Goal: Manage account settings

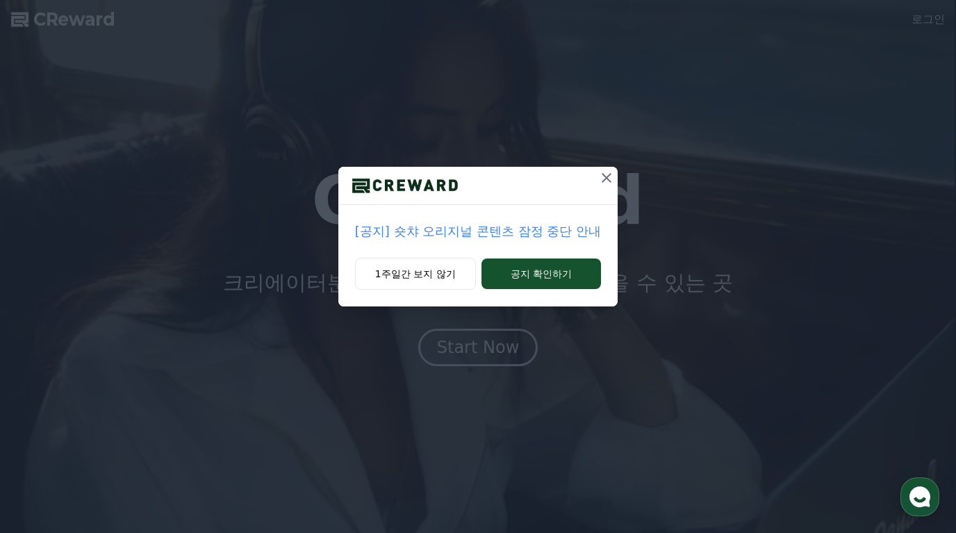
click at [444, 281] on button "1주일간 보지 않기" at bounding box center [415, 274] width 121 height 32
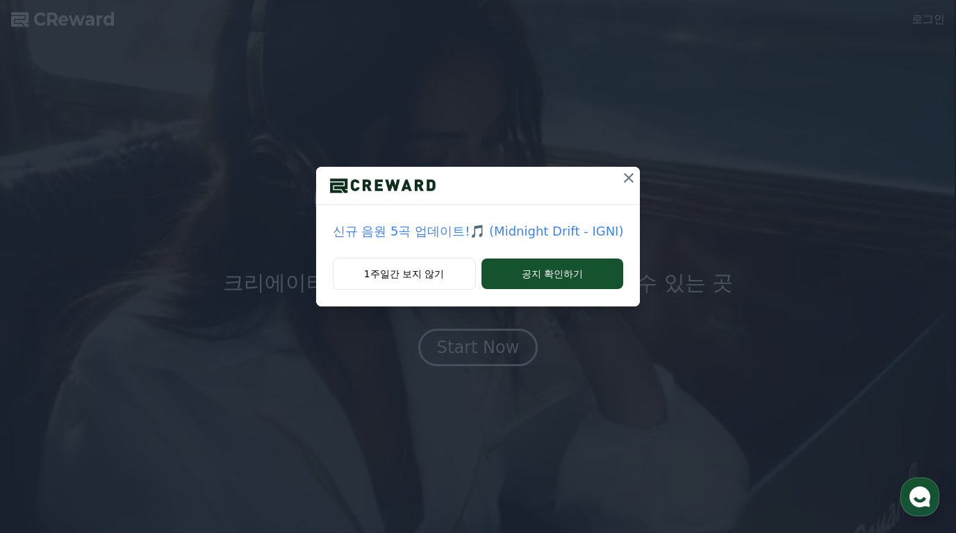
click at [512, 278] on button "공지 확인하기" at bounding box center [552, 273] width 142 height 31
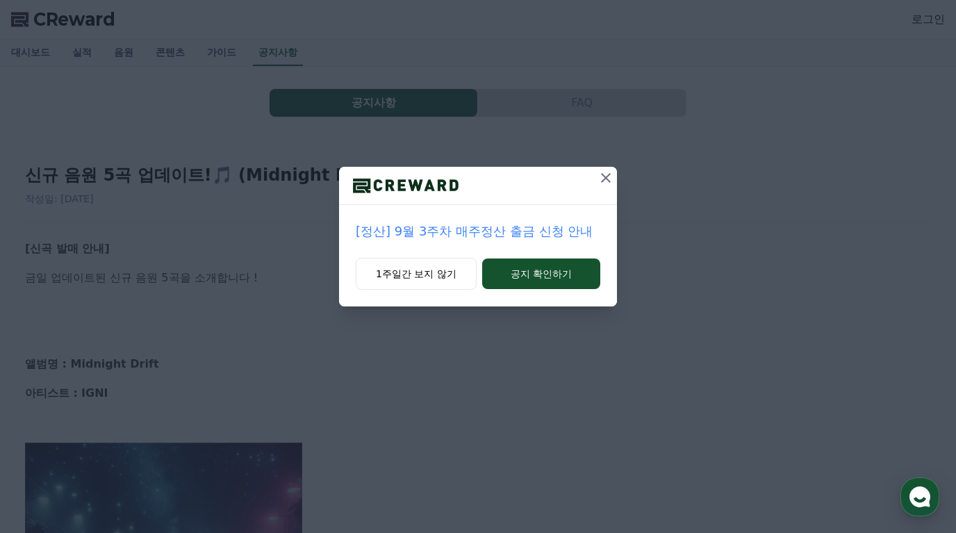
click at [533, 278] on button "공지 확인하기" at bounding box center [541, 273] width 118 height 31
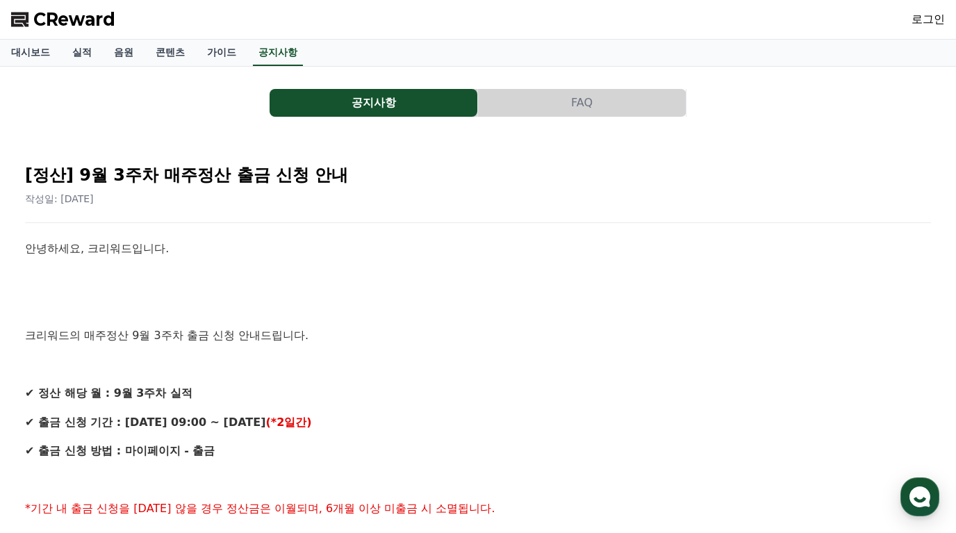
click at [294, 56] on link "공지사항" at bounding box center [278, 53] width 50 height 26
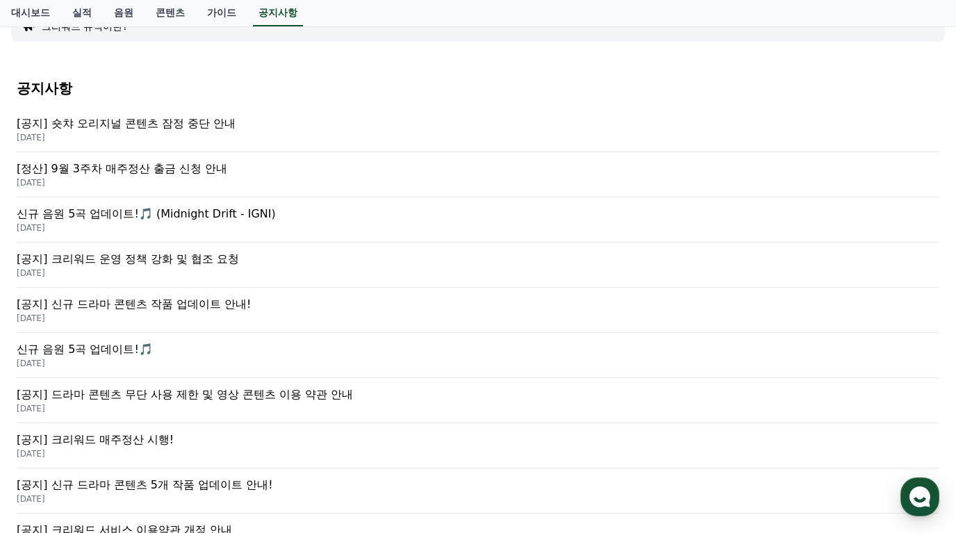
scroll to position [133, 0]
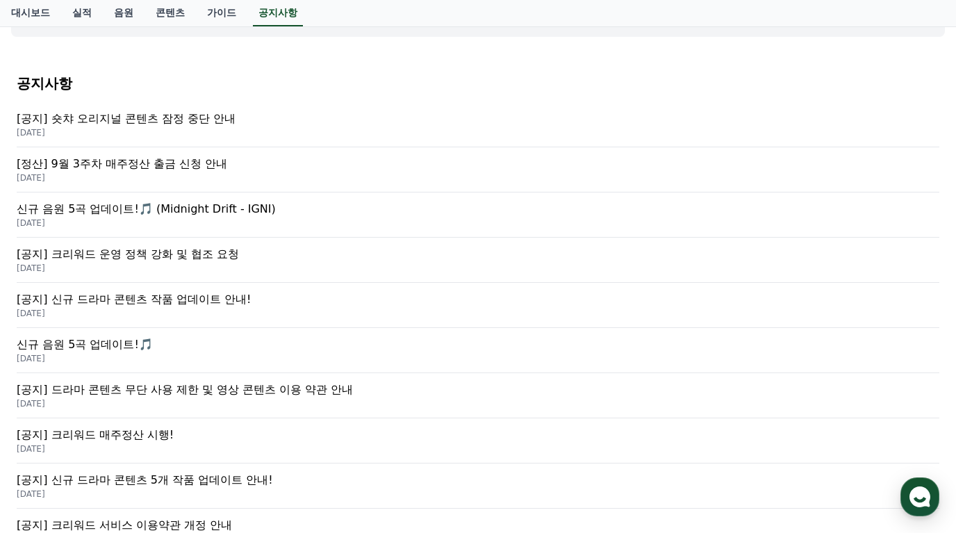
click at [249, 258] on p "[공지] 크리워드 운영 정책 강화 및 협조 요청" at bounding box center [478, 254] width 922 height 17
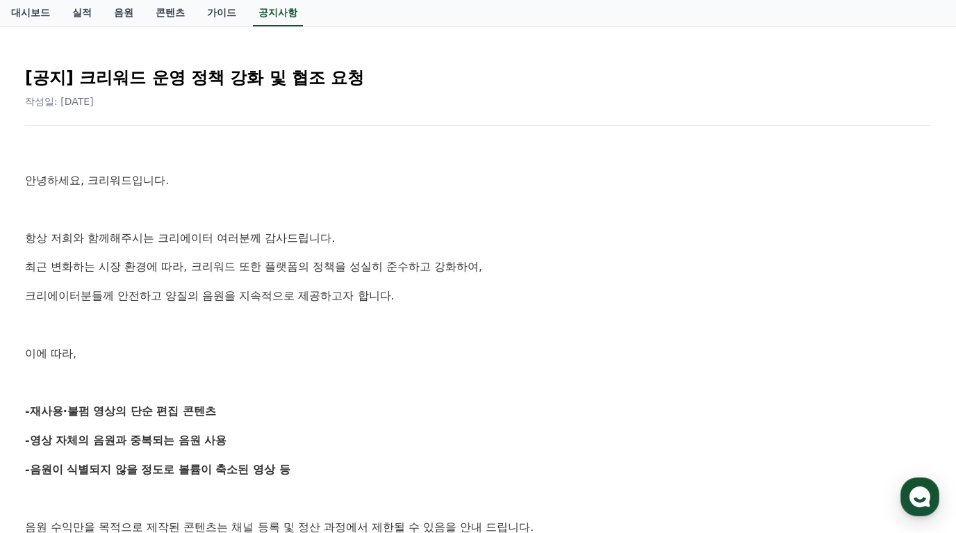
scroll to position [98, 0]
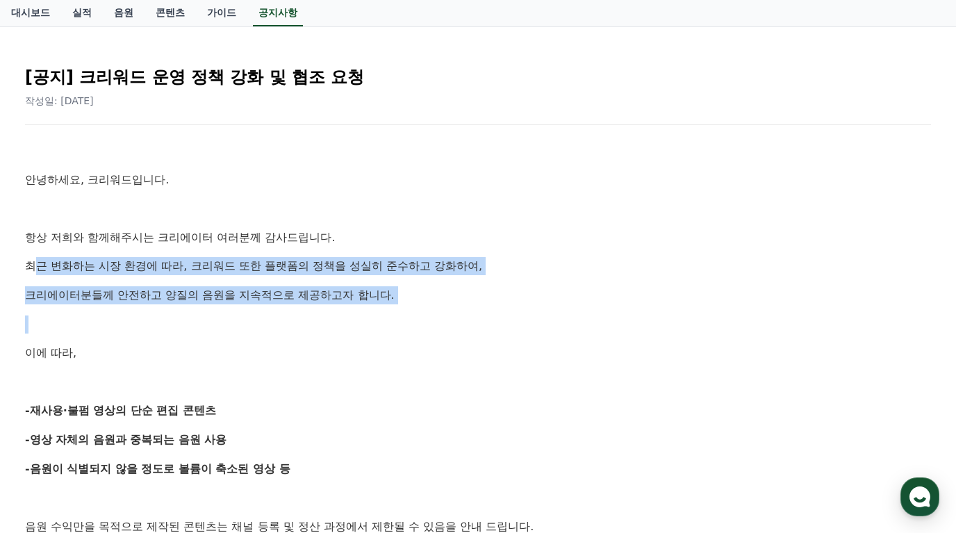
drag, startPoint x: 34, startPoint y: 266, endPoint x: 197, endPoint y: 322, distance: 172.4
click at [178, 319] on p at bounding box center [478, 324] width 906 height 18
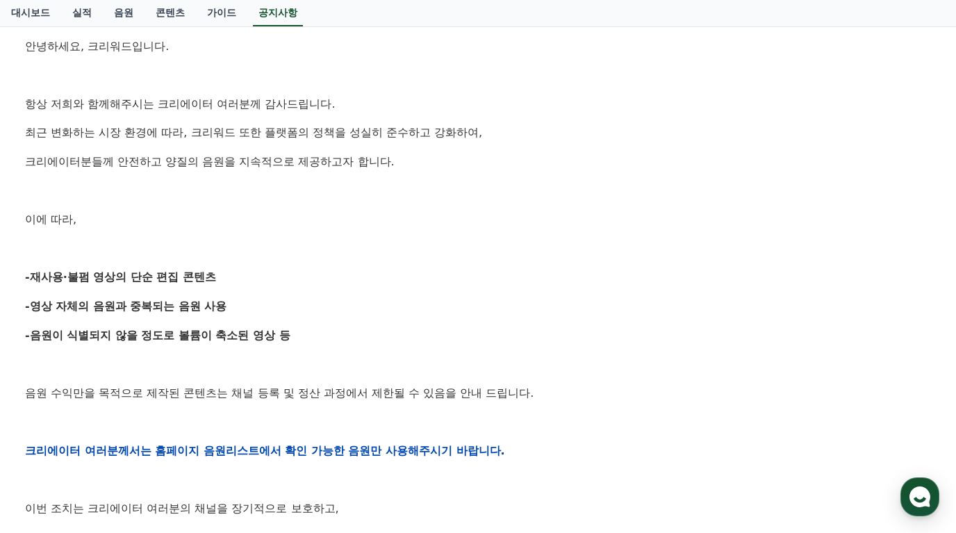
scroll to position [233, 0]
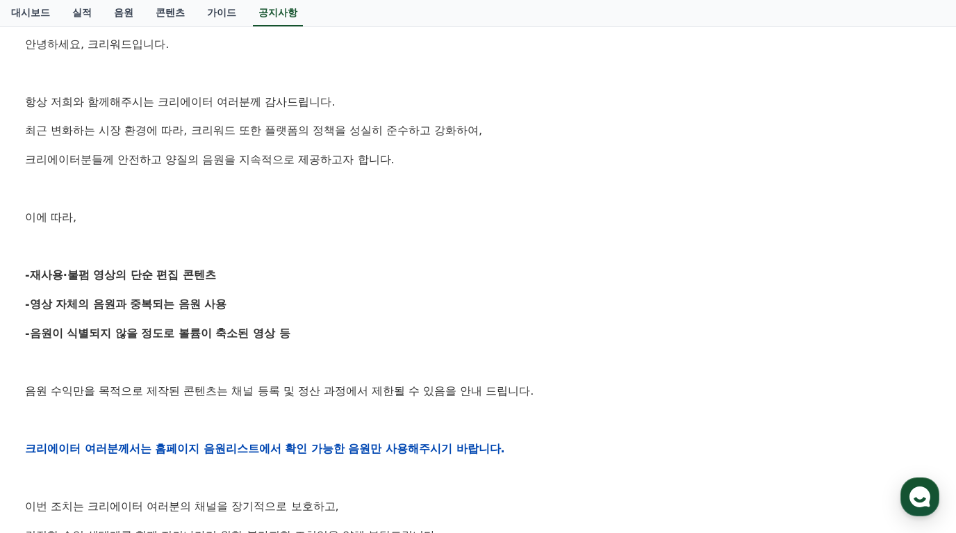
drag, startPoint x: 28, startPoint y: 267, endPoint x: 267, endPoint y: 293, distance: 240.3
click at [267, 293] on div "안녕하세요, 크리워드입니다. 항상 저희와 함께해주시는 크리에이터 여러분께 감사드립니다. 최근 변화하는 시장 환경에 따라, 크리워드 또한 플랫폼…" at bounding box center [478, 448] width 906 height 884
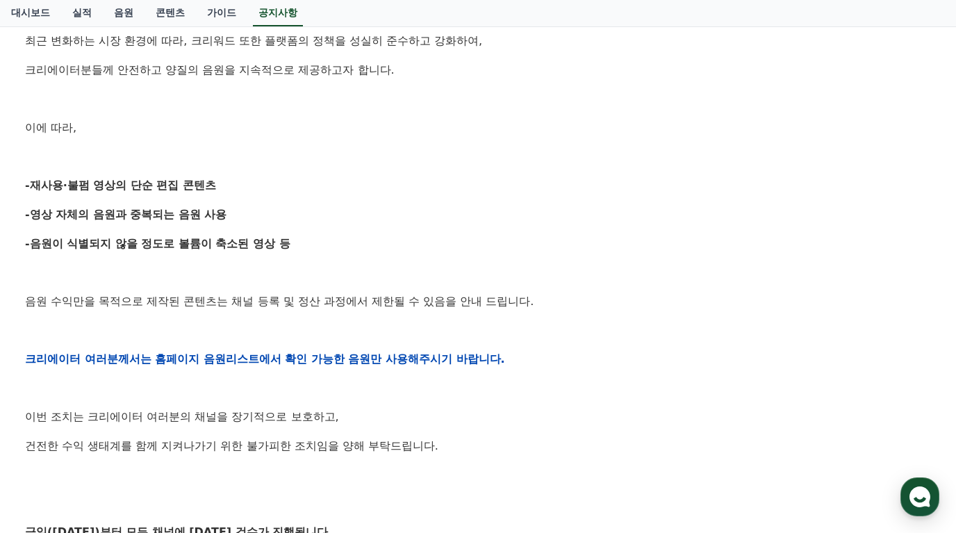
click at [257, 294] on p "음원 수익만을 목적으로 제작된 콘텐츠는 채널 등록 및 정산 과정에서 제한될 수 있음을 안내 드립니다." at bounding box center [478, 301] width 906 height 18
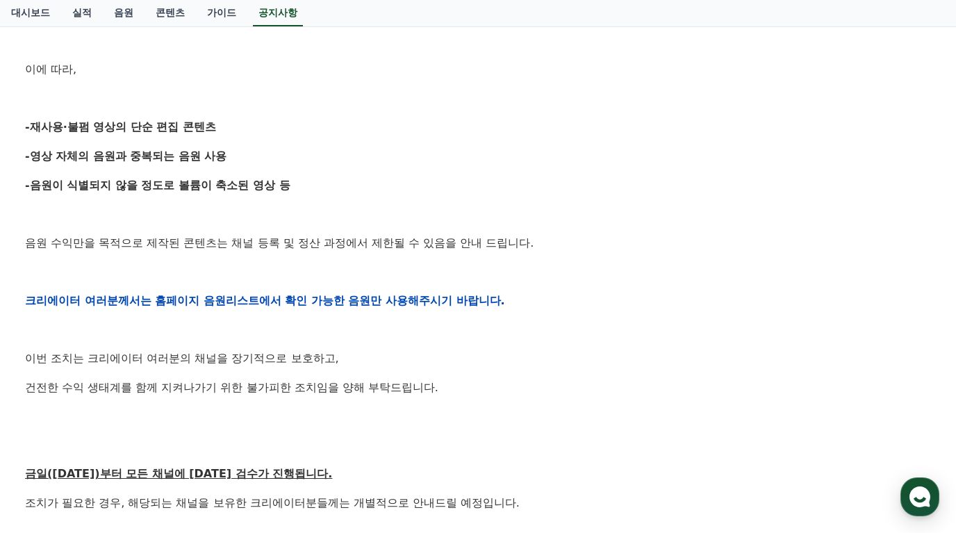
scroll to position [382, 0]
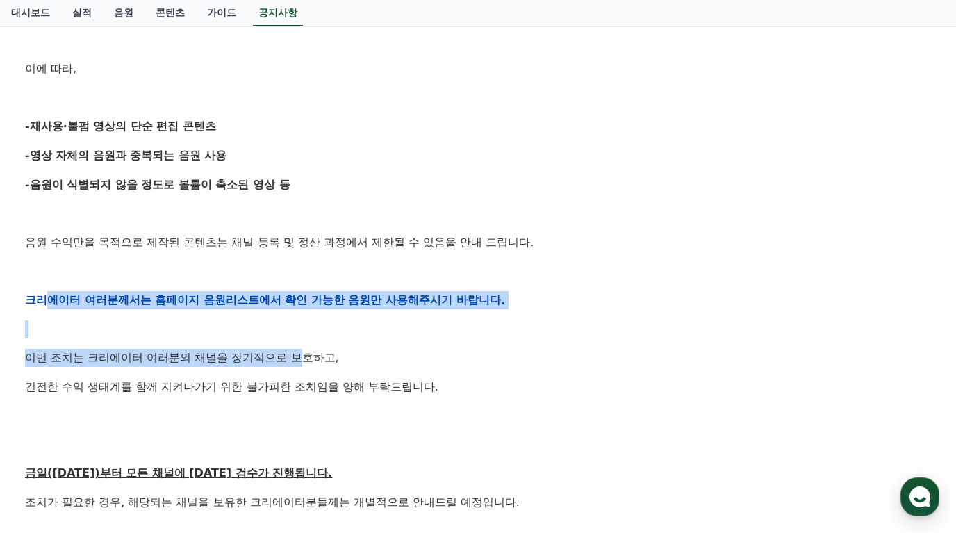
drag, startPoint x: 50, startPoint y: 305, endPoint x: 312, endPoint y: 347, distance: 265.2
click at [312, 347] on div "안녕하세요, 크리워드입니다. 항상 저희와 함께해주시는 크리에이터 여러분께 감사드립니다. 최근 변화하는 시장 환경에 따라, 크리워드 또한 플랫폼…" at bounding box center [478, 300] width 906 height 884
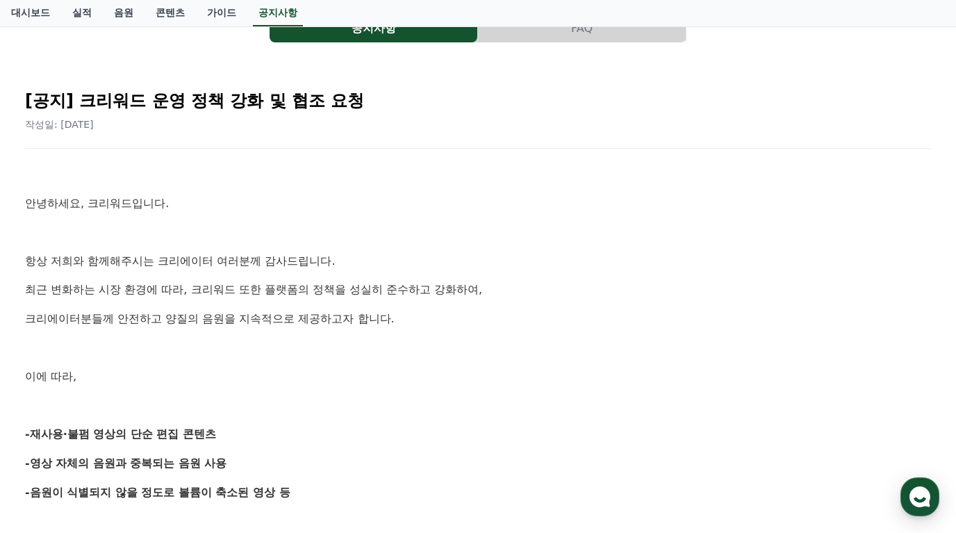
scroll to position [0, 0]
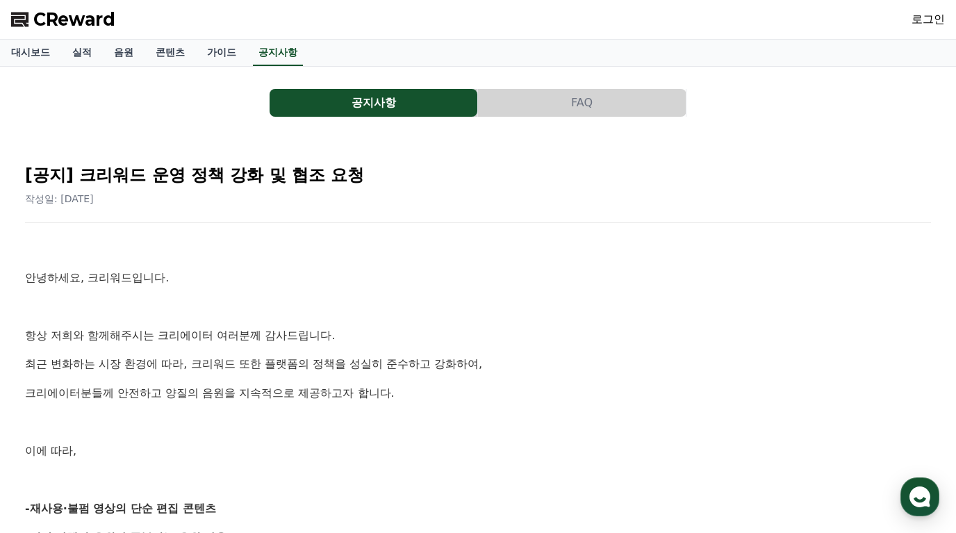
click at [935, 22] on link "로그인" at bounding box center [927, 19] width 33 height 17
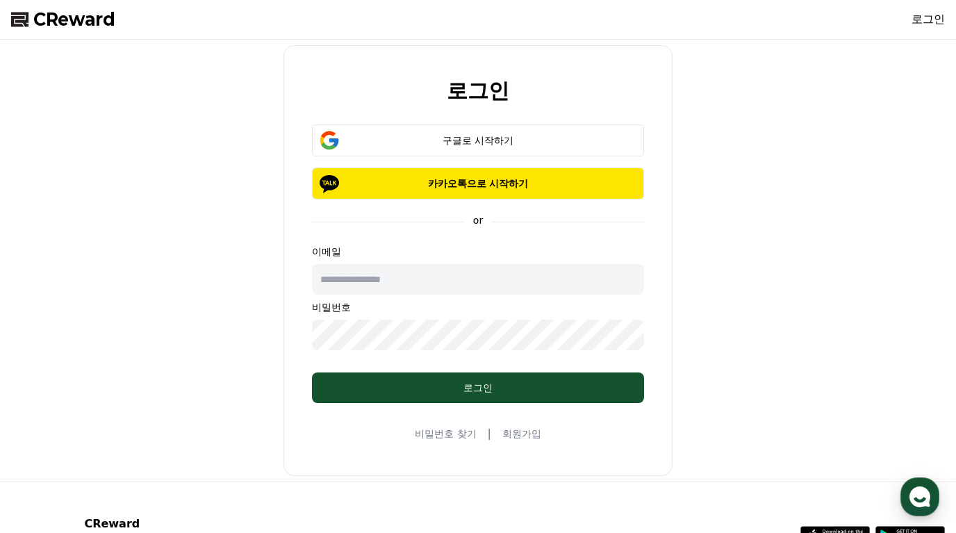
click at [479, 183] on p "카카오톡으로 시작하기" at bounding box center [478, 183] width 292 height 14
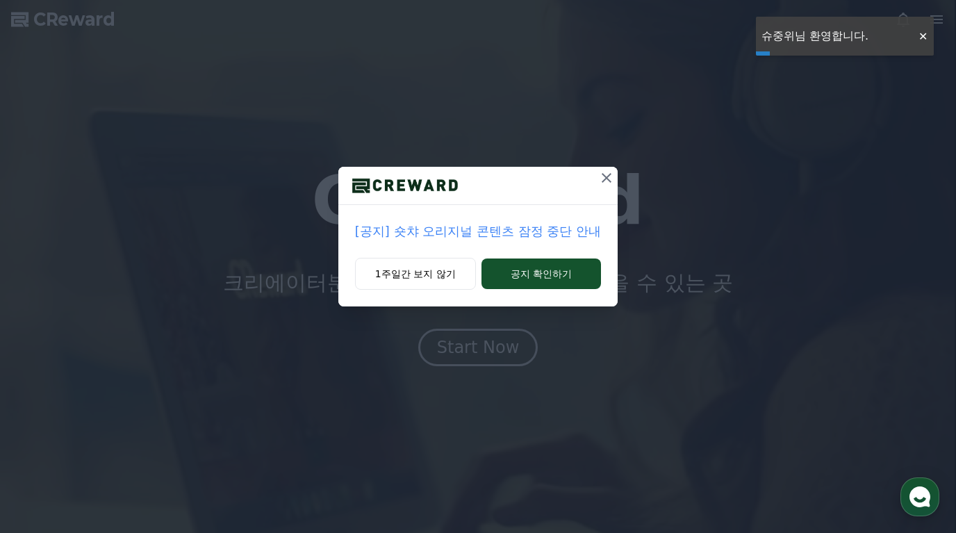
click at [467, 233] on p "[공지] 숏챠 오리지널 콘텐츠 잠정 중단 안내" at bounding box center [478, 231] width 246 height 19
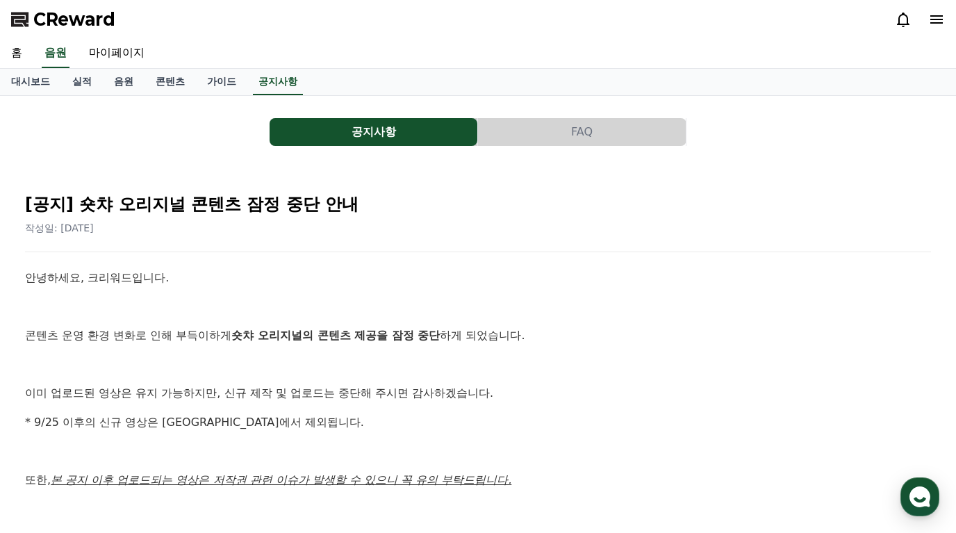
click at [138, 56] on link "마이페이지" at bounding box center [117, 53] width 78 height 29
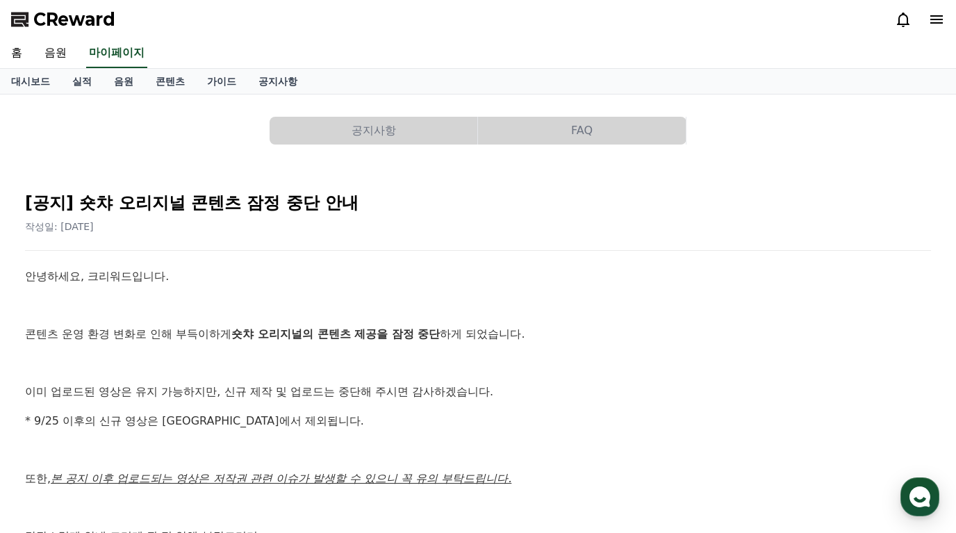
select select "**********"
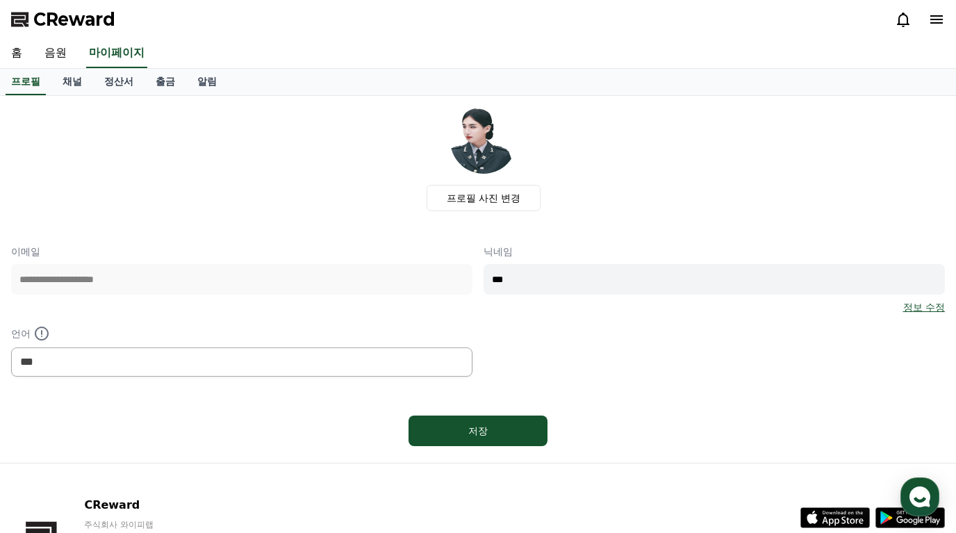
click at [85, 99] on div "**********" at bounding box center [478, 279] width 956 height 367
click at [76, 88] on link "채널" at bounding box center [72, 82] width 42 height 26
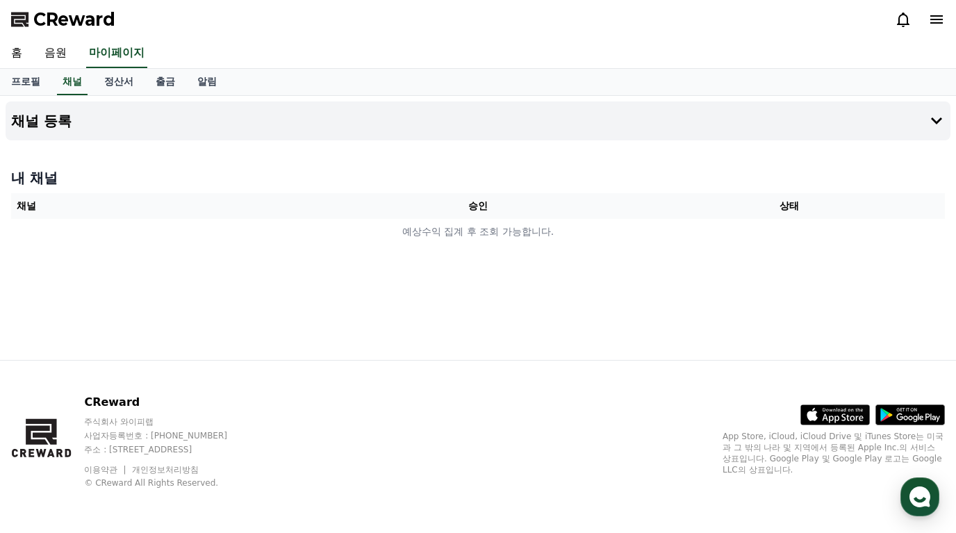
click at [938, 19] on icon at bounding box center [936, 19] width 13 height 8
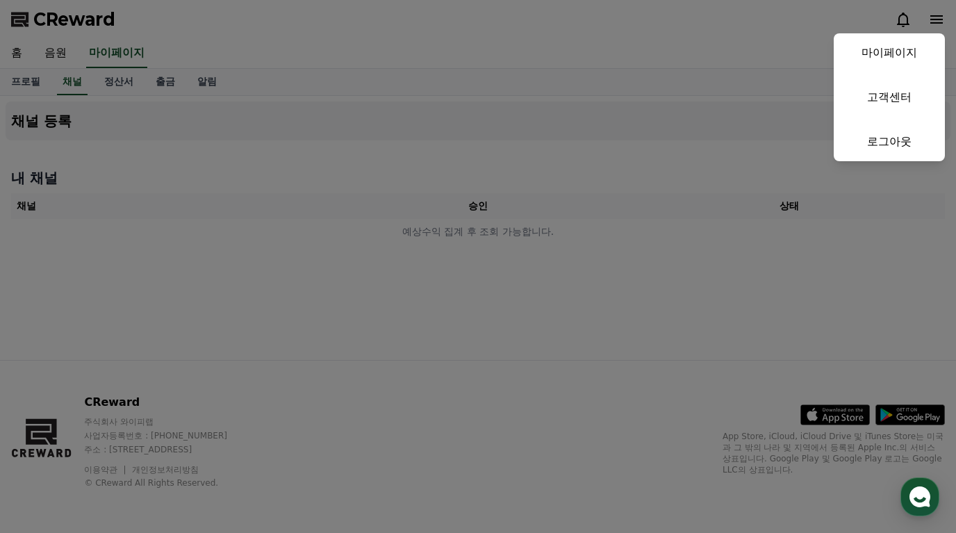
click at [887, 141] on link "로그아웃" at bounding box center [888, 141] width 111 height 39
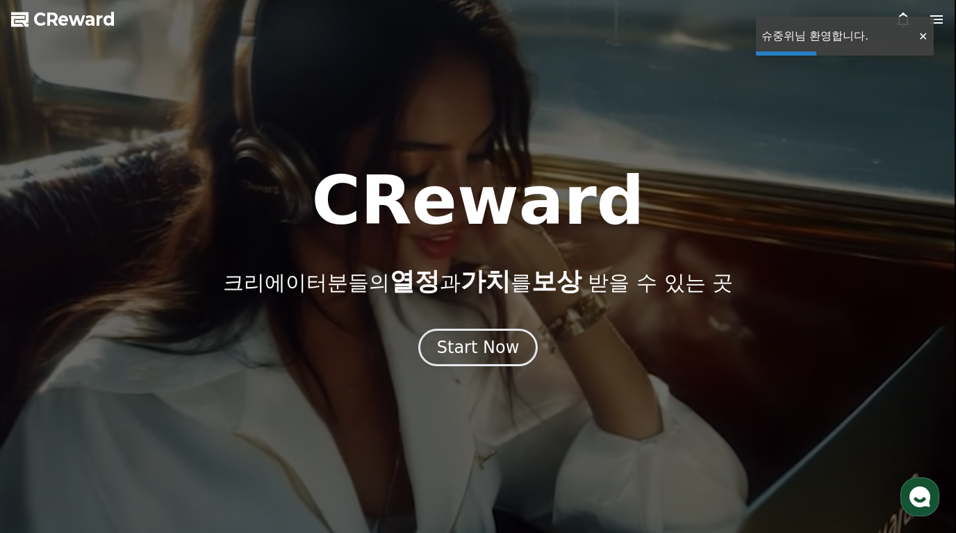
click at [926, 42] on div at bounding box center [922, 36] width 22 height 13
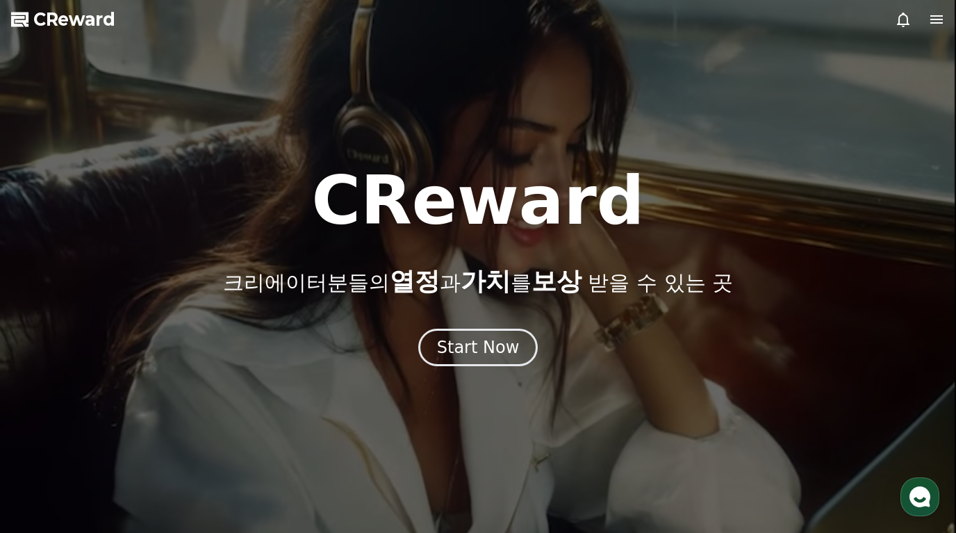
click at [926, 33] on div at bounding box center [478, 266] width 956 height 533
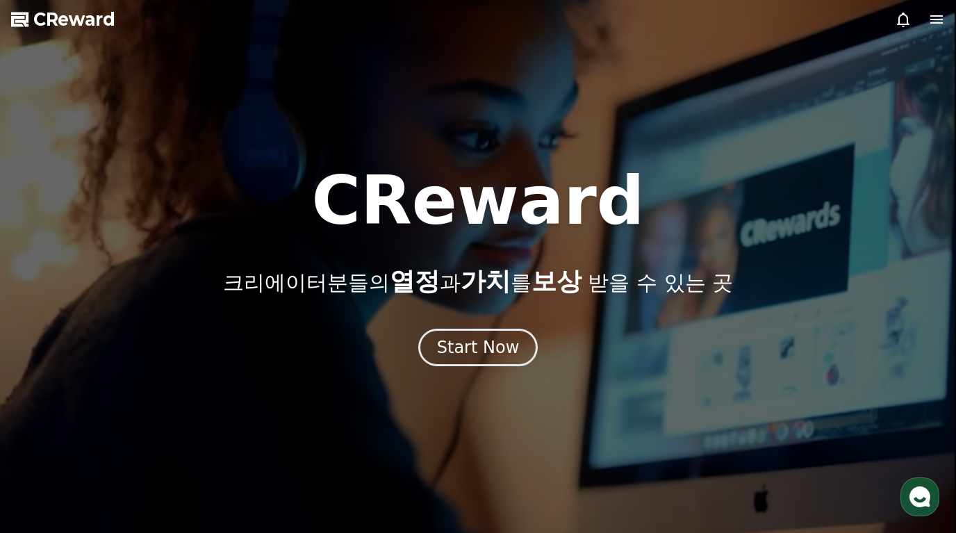
click at [933, 22] on icon at bounding box center [936, 19] width 17 height 17
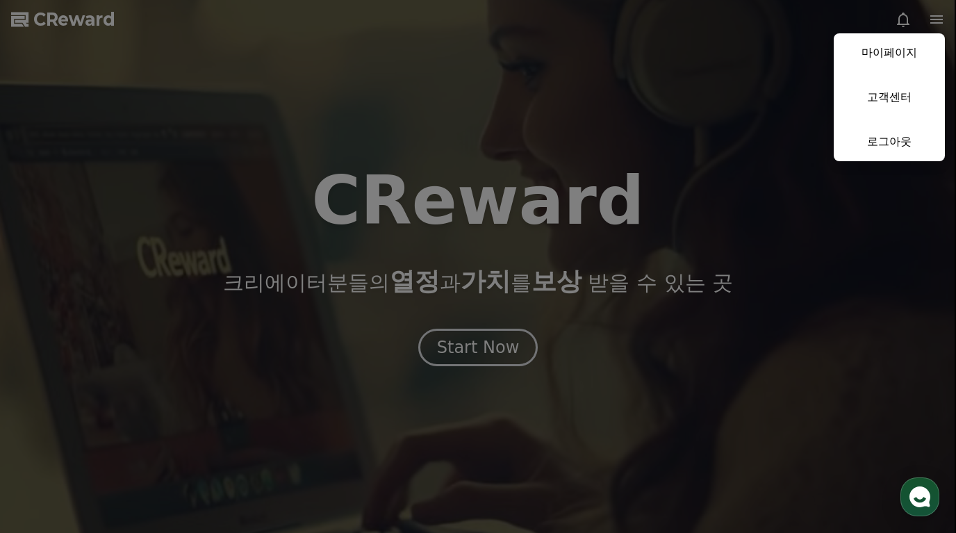
click at [909, 137] on link "로그아웃" at bounding box center [888, 141] width 111 height 39
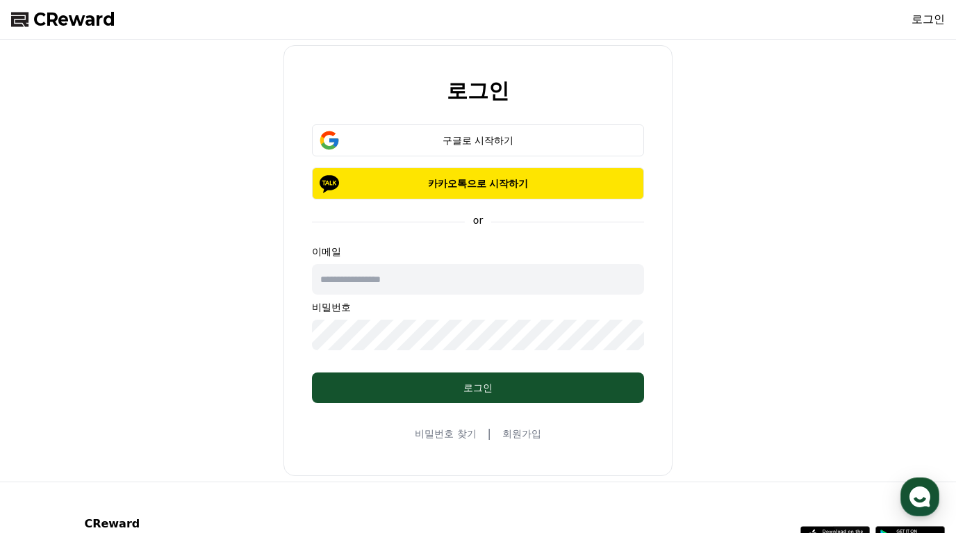
click at [494, 133] on button "구글로 시작하기" at bounding box center [478, 140] width 332 height 32
